Goal: Transaction & Acquisition: Download file/media

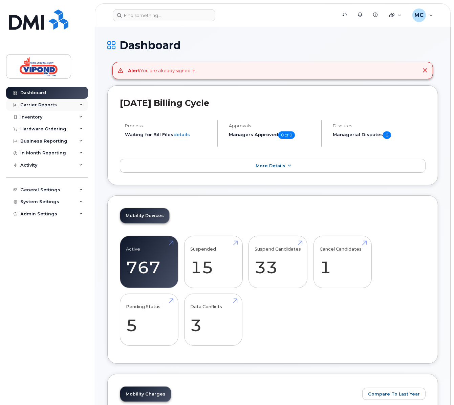
click at [28, 105] on div "Carrier Reports" at bounding box center [38, 104] width 37 height 5
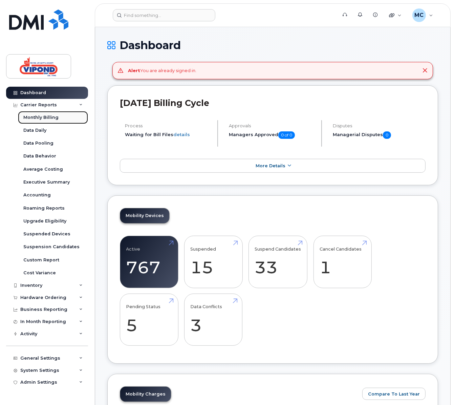
click at [44, 117] on div "Monthly Billing" at bounding box center [40, 117] width 35 height 6
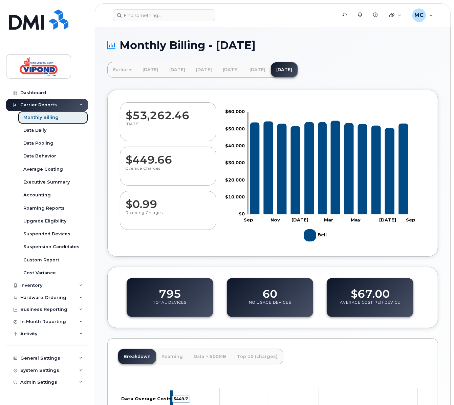
click at [45, 119] on div "Monthly Billing" at bounding box center [40, 117] width 35 height 6
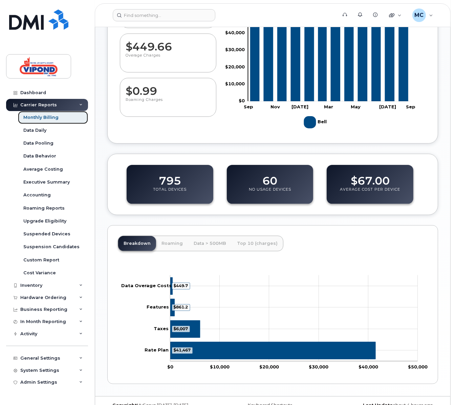
scroll to position [125, 0]
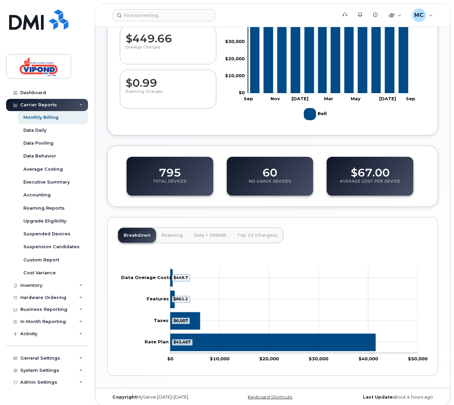
scroll to position [125, 0]
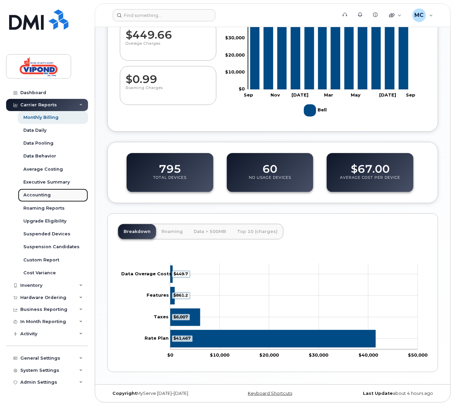
click at [35, 196] on div "Accounting" at bounding box center [36, 195] width 27 height 6
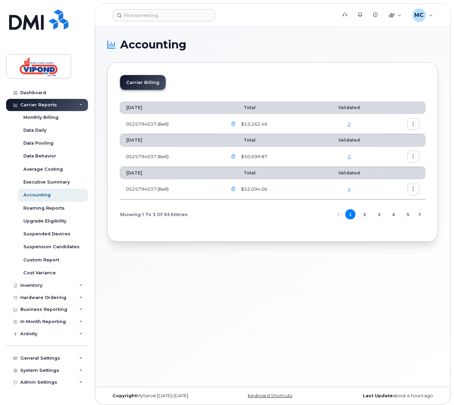
click at [413, 122] on icon "button" at bounding box center [414, 124] width 4 height 4
click at [381, 152] on span "Download" at bounding box center [383, 151] width 26 height 6
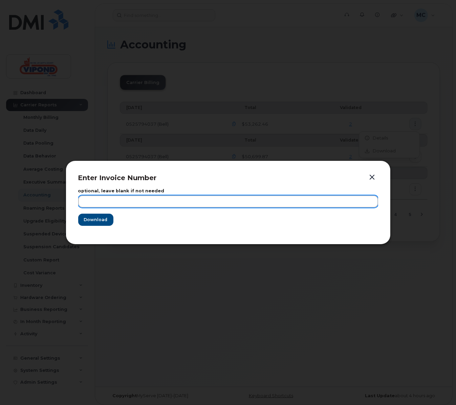
click at [210, 206] on input "text" at bounding box center [228, 201] width 300 height 12
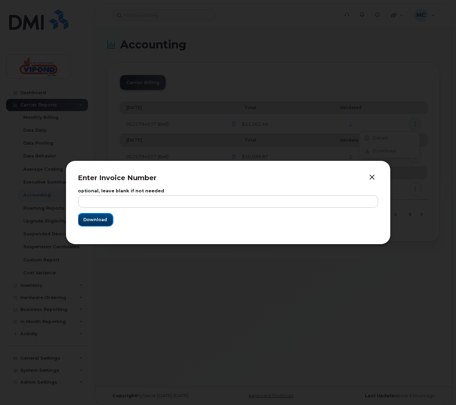
click at [97, 221] on span "Download" at bounding box center [96, 219] width 24 height 6
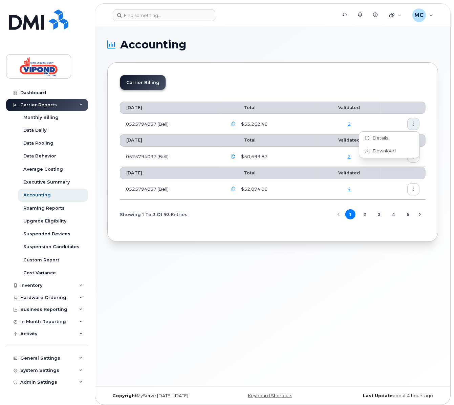
click at [287, 287] on div "Accounting Carrier Billing August 2025 Total Validated 0525794037 (Bell) $53,26…" at bounding box center [272, 207] width 355 height 360
